Goal: Task Accomplishment & Management: Use online tool/utility

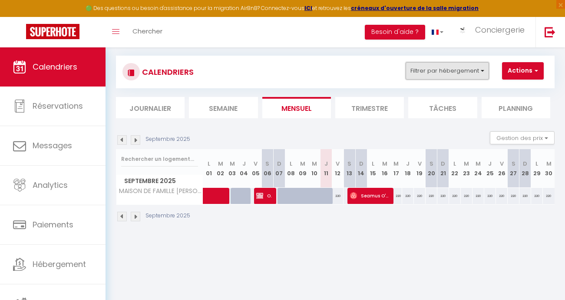
click at [474, 71] on button "Filtrer par hébergement" at bounding box center [447, 70] width 83 height 17
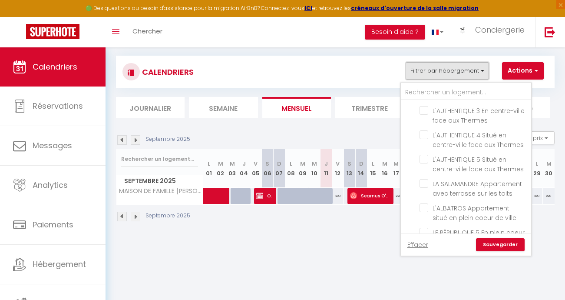
scroll to position [397, 0]
click at [424, 154] on input "L'AUTHENTIQUE 5 Situé en centre-ville face aux Thermes" at bounding box center [474, 158] width 109 height 9
checkbox input "true"
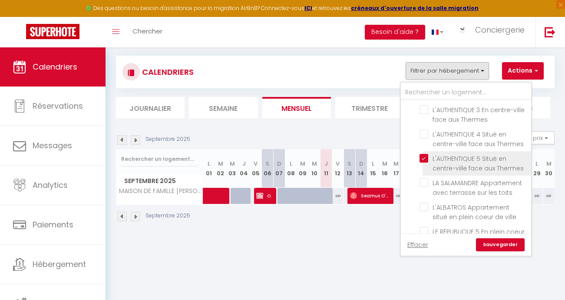
checkbox input "false"
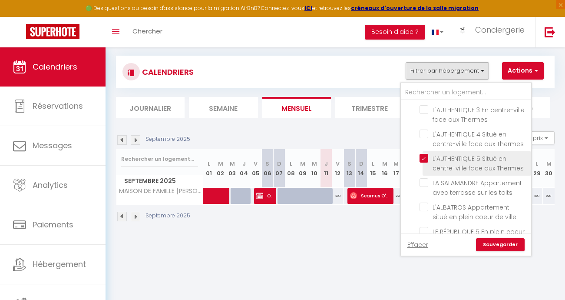
checkbox input "false"
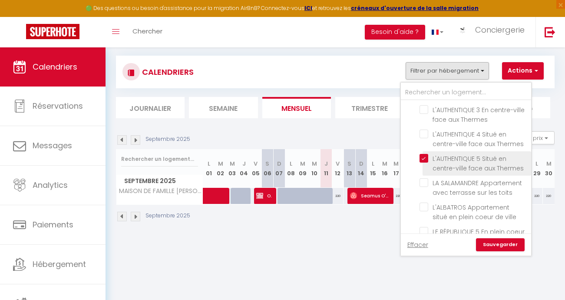
checkbox input "false"
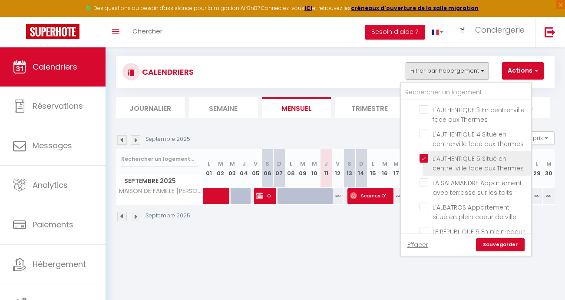
checkbox input "false"
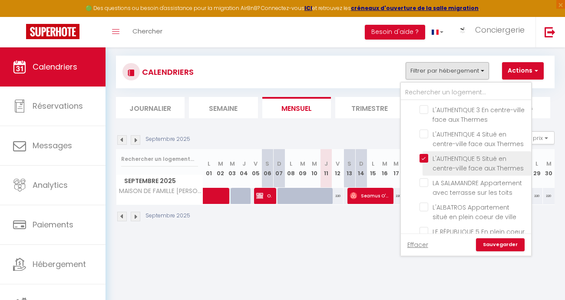
checkbox input "false"
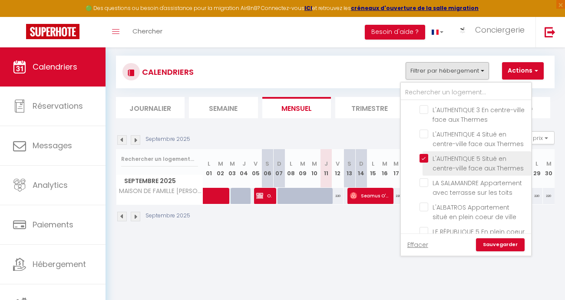
checkbox input "false"
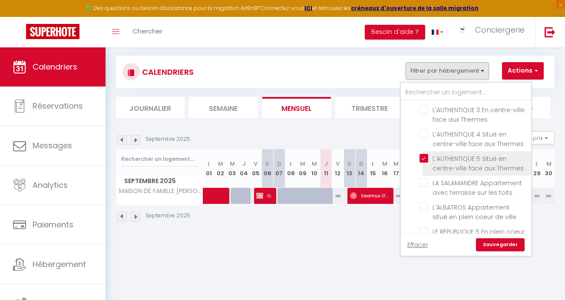
checkbox input "false"
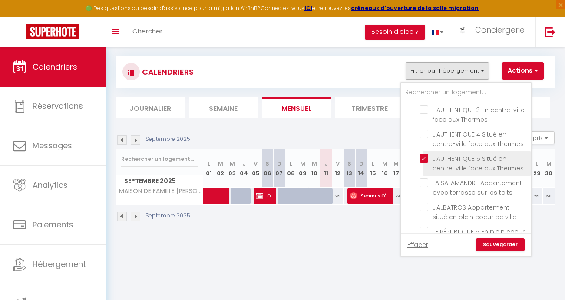
checkbox input "false"
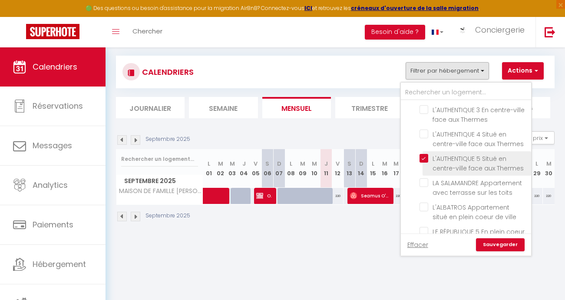
checkbox input "false"
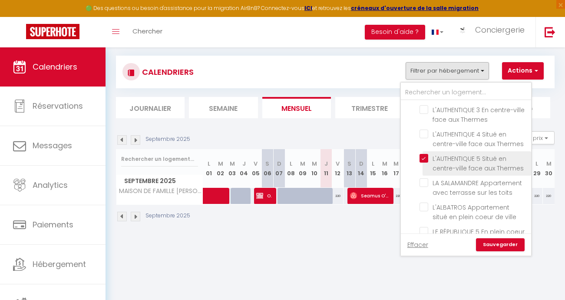
checkbox input "false"
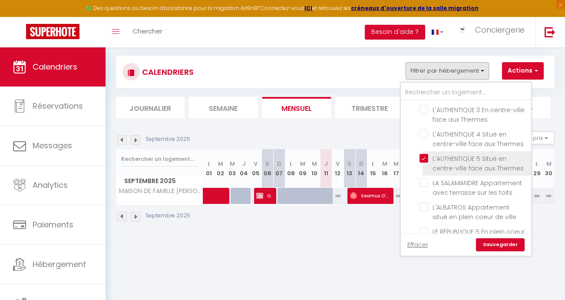
checkbox input "false"
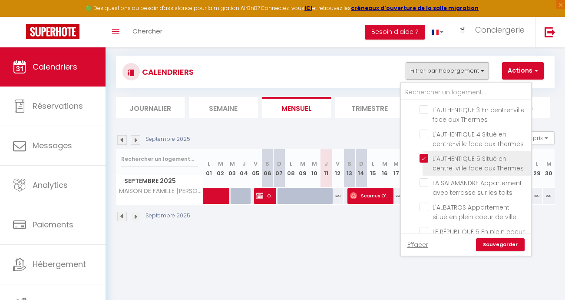
checkbox input "false"
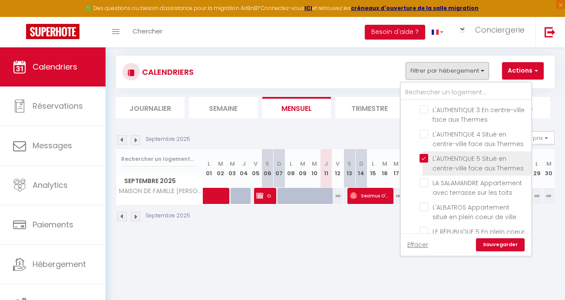
checkbox input "false"
click at [494, 242] on link "Sauvegarder" at bounding box center [500, 244] width 49 height 13
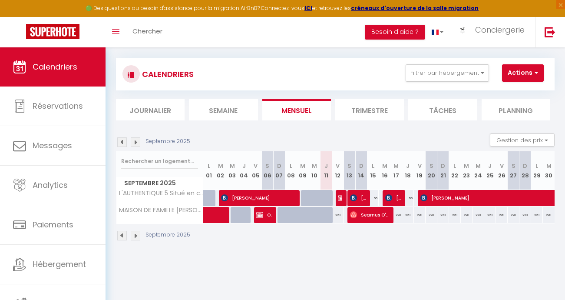
scroll to position [0, 0]
